Goal: Navigation & Orientation: Find specific page/section

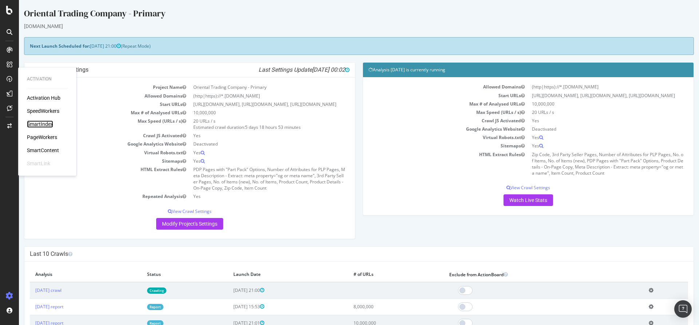
click at [45, 126] on div "SmartIndex" at bounding box center [40, 124] width 26 height 7
